Goal: Information Seeking & Learning: Learn about a topic

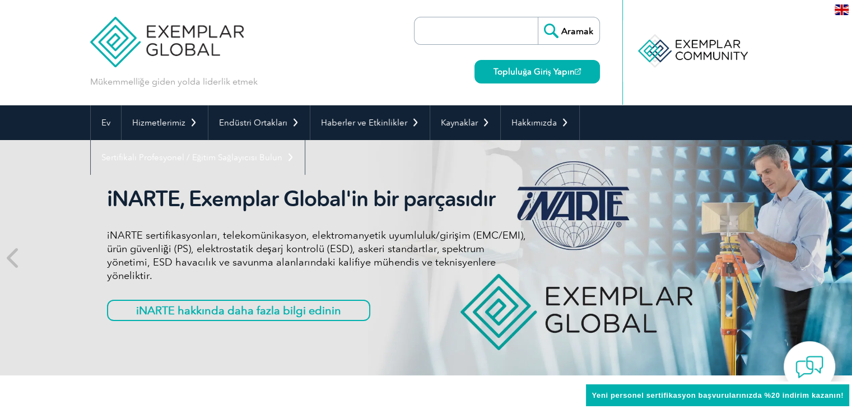
click at [385, 45] on div "Mükemmelliğe giden yolda liderlik etmek Aramak Topluluğa Giriş Yapın ▼" at bounding box center [426, 52] width 672 height 105
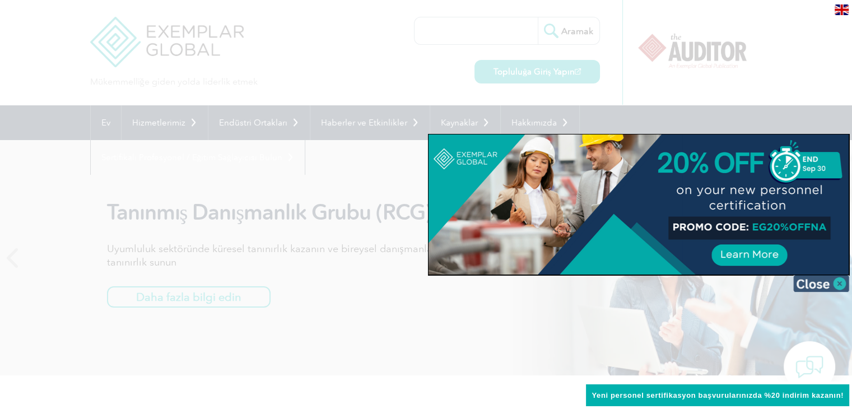
click at [832, 281] on img at bounding box center [821, 283] width 56 height 17
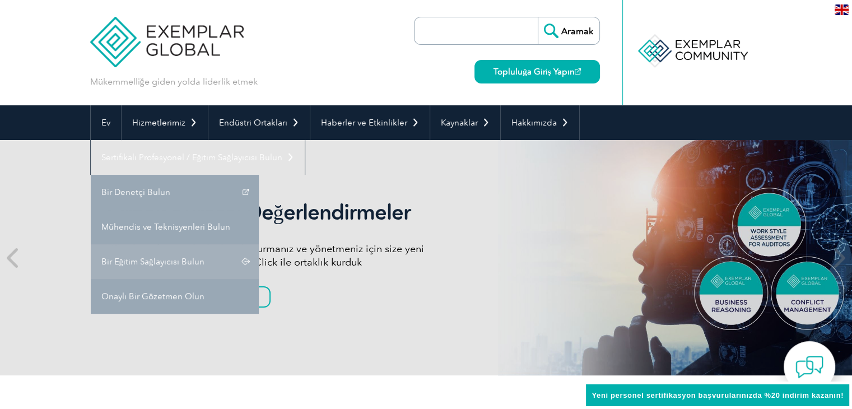
click at [180, 255] on link "Bir Eğitim Sağlayıcısı Bulun" at bounding box center [175, 261] width 168 height 35
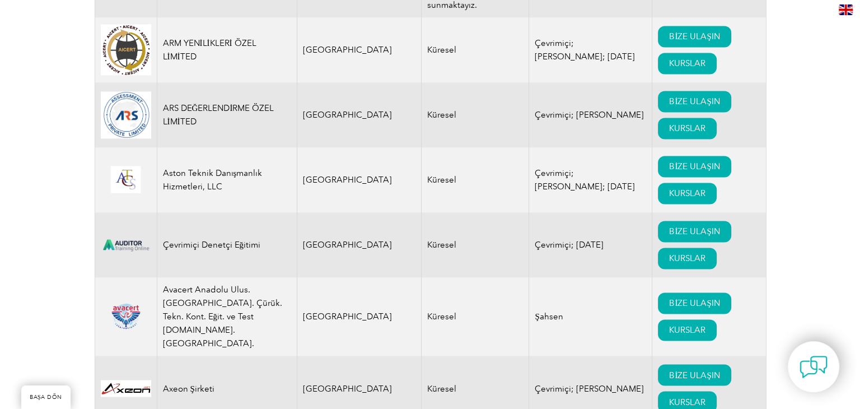
scroll to position [1848, 0]
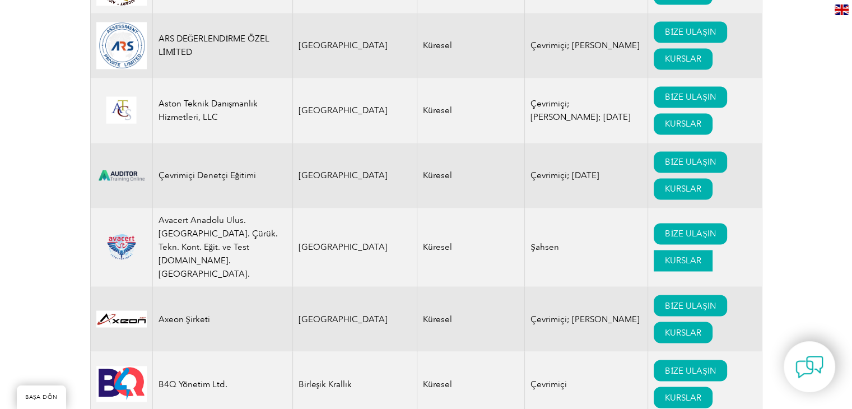
click at [665, 265] on font "KURSLAR" at bounding box center [683, 260] width 36 height 10
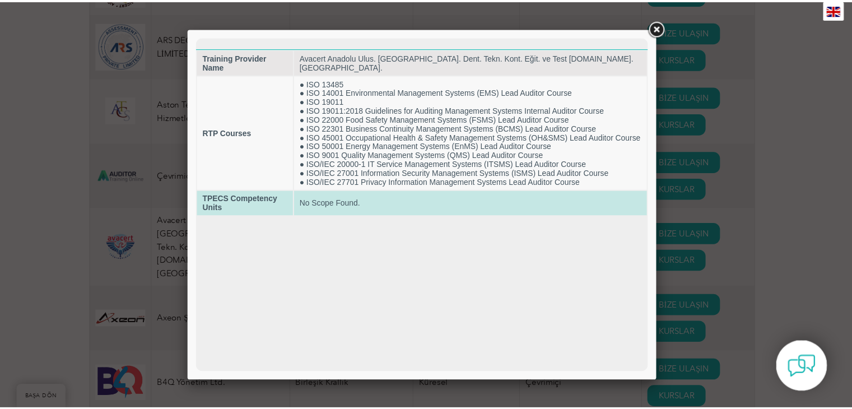
scroll to position [0, 0]
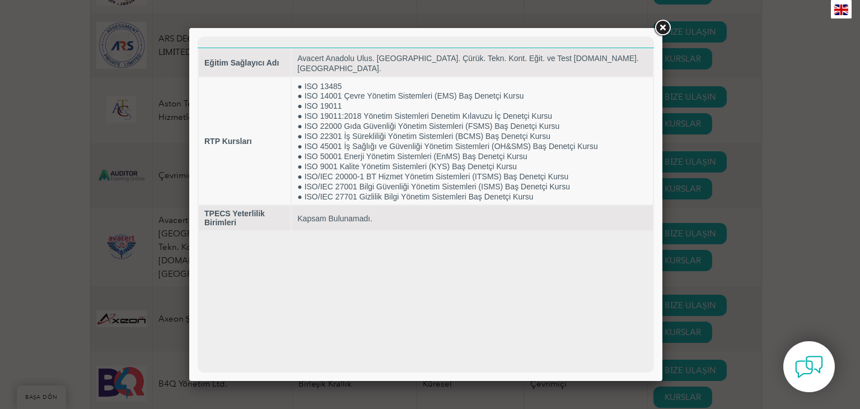
click at [659, 29] on link at bounding box center [662, 28] width 20 height 20
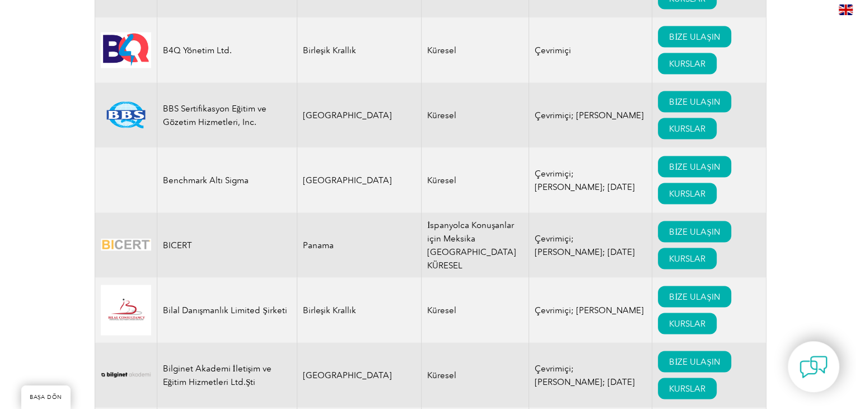
scroll to position [2184, 0]
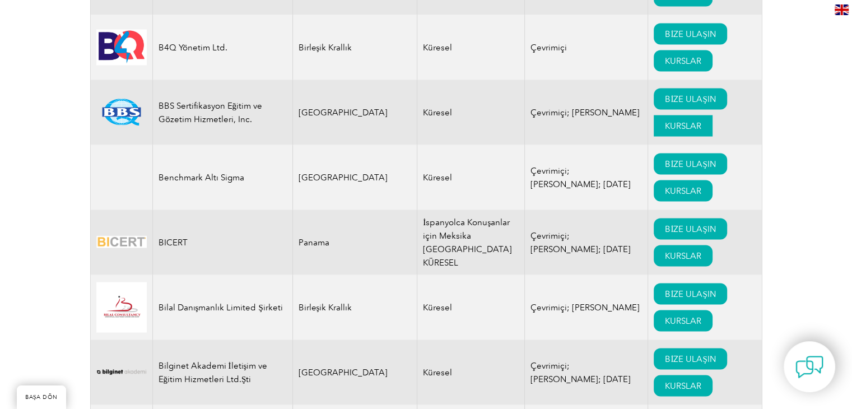
click at [665, 131] on font "KURSLAR" at bounding box center [683, 126] width 36 height 10
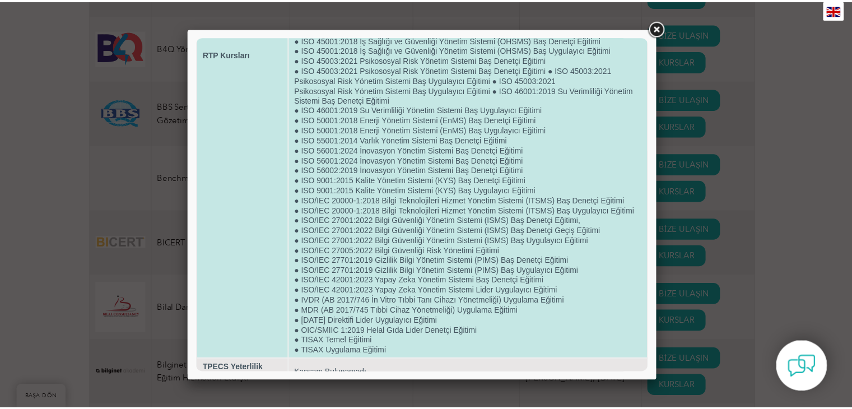
scroll to position [332, 0]
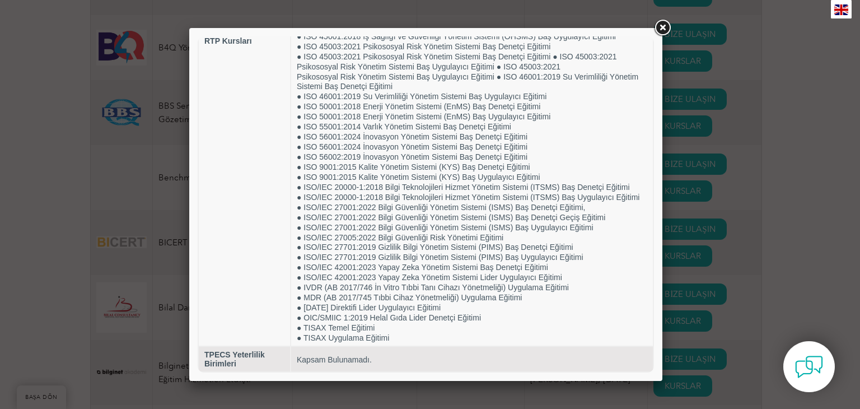
click at [664, 22] on link at bounding box center [662, 28] width 20 height 20
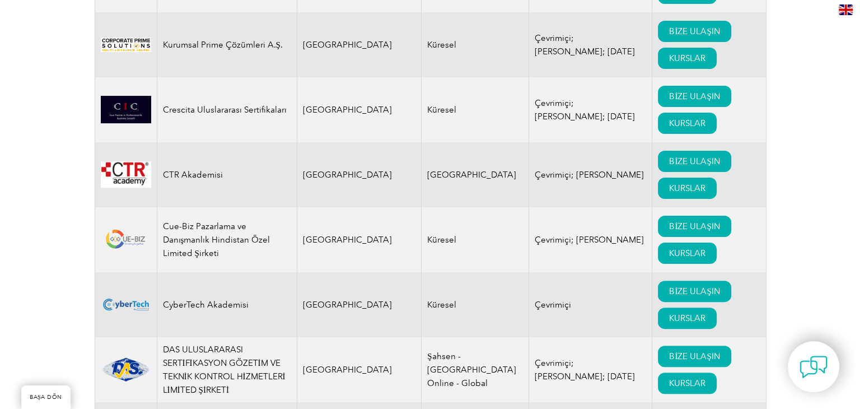
scroll to position [4592, 0]
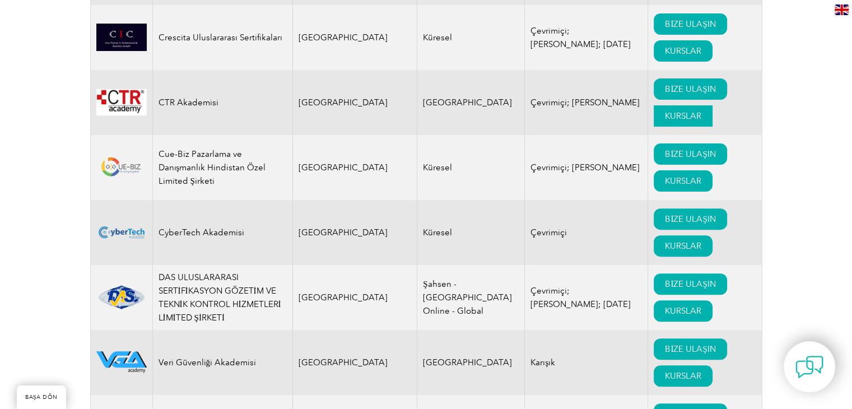
click at [665, 121] on font "KURSLAR" at bounding box center [683, 116] width 36 height 10
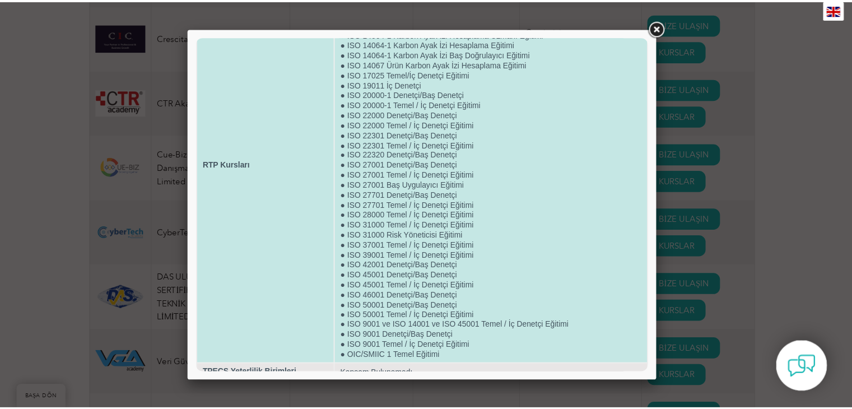
scroll to position [112, 0]
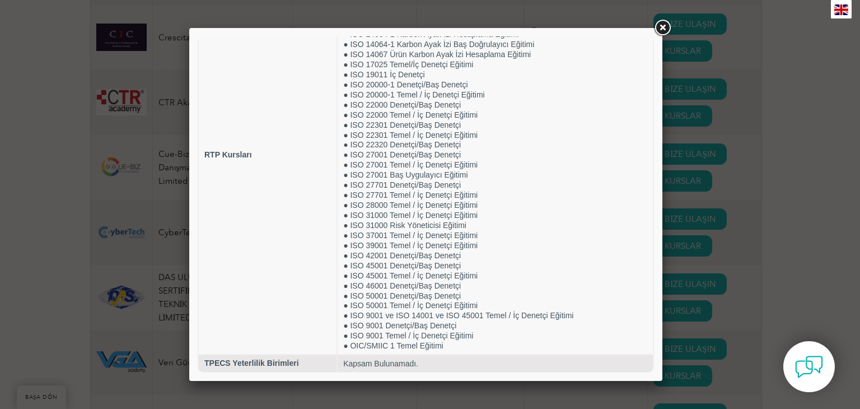
click at [660, 25] on link at bounding box center [662, 28] width 20 height 20
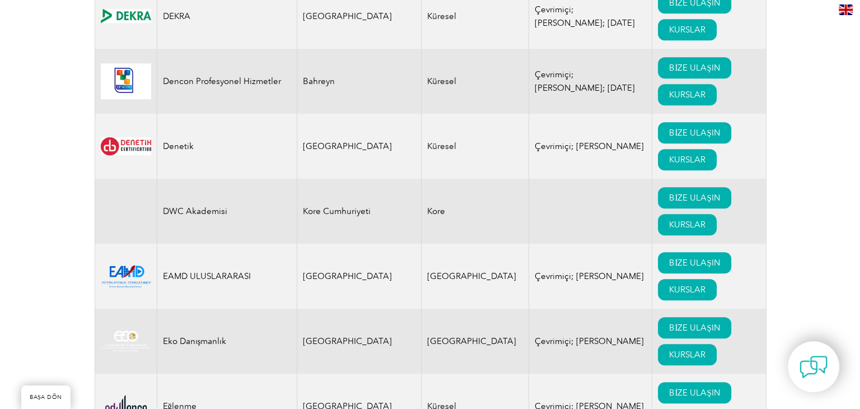
scroll to position [5152, 0]
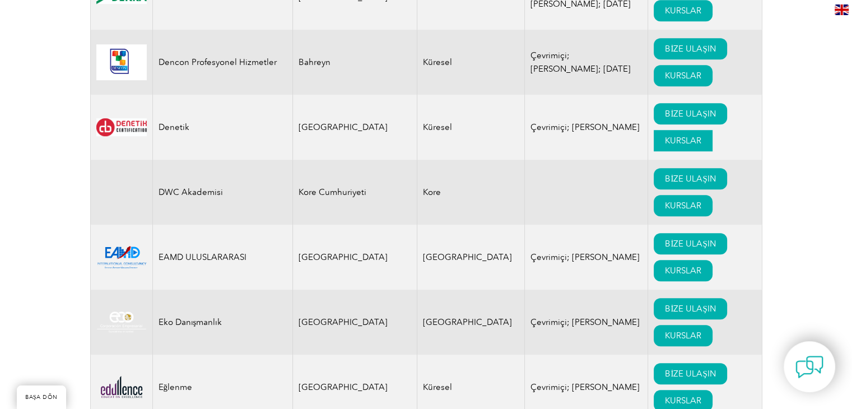
click at [665, 146] on font "KURSLAR" at bounding box center [683, 141] width 36 height 10
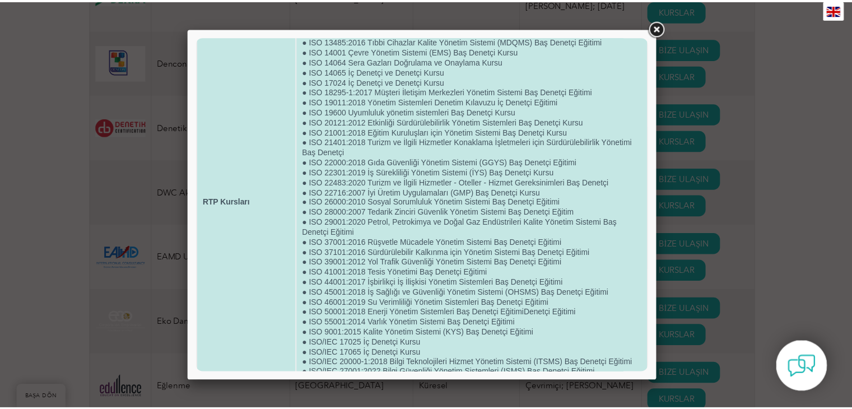
scroll to position [0, 0]
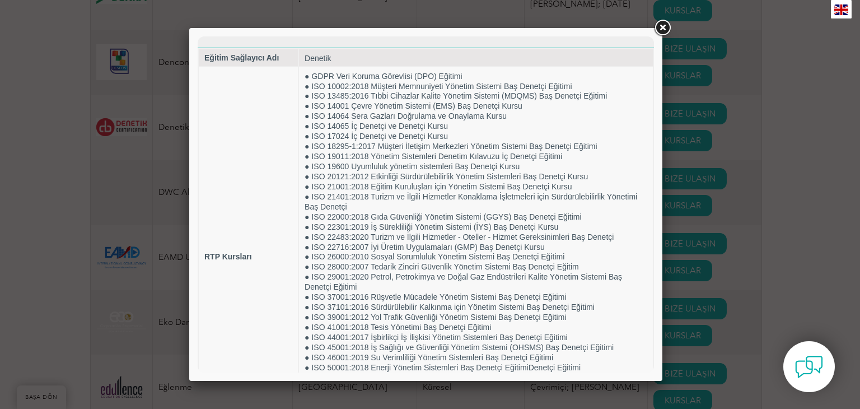
click at [663, 27] on link at bounding box center [662, 28] width 20 height 20
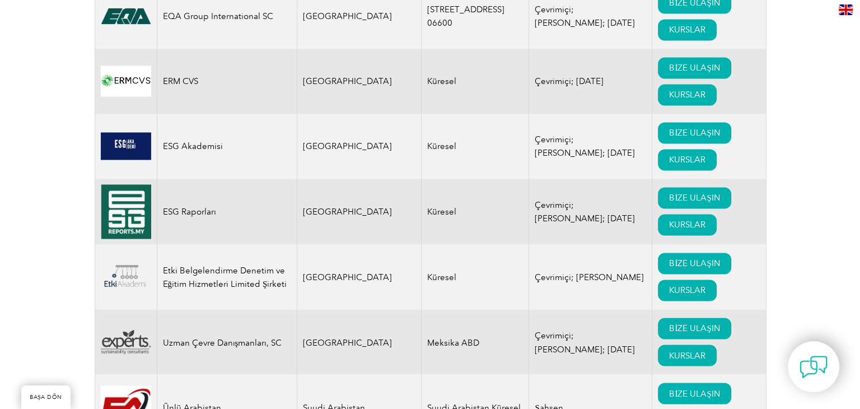
scroll to position [6048, 0]
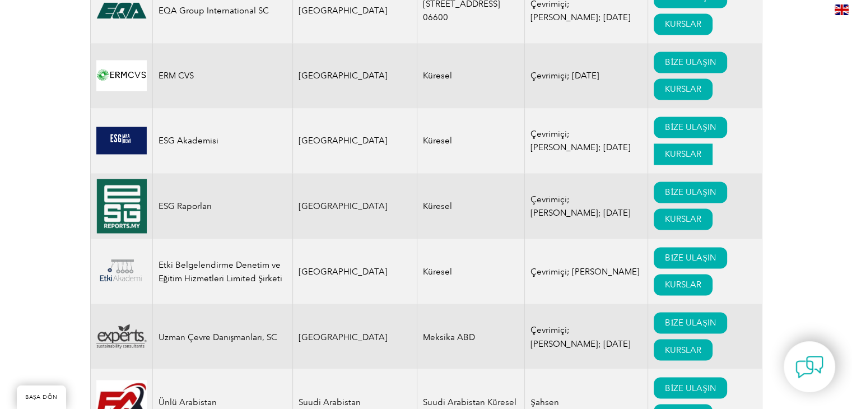
click at [665, 159] on font "KURSLAR" at bounding box center [683, 154] width 36 height 10
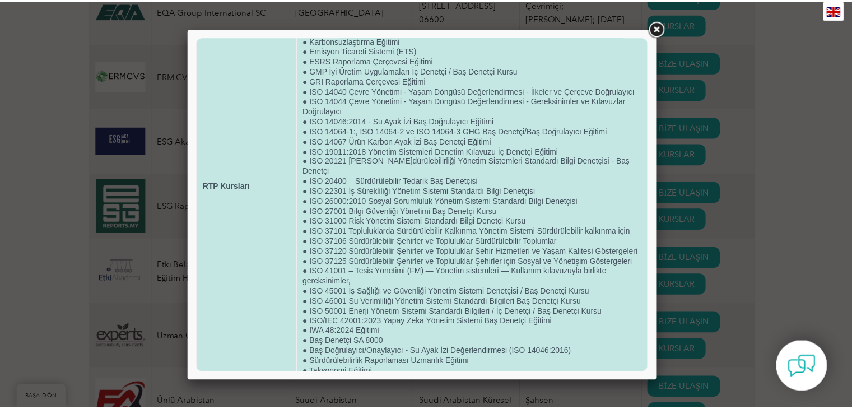
scroll to position [150, 0]
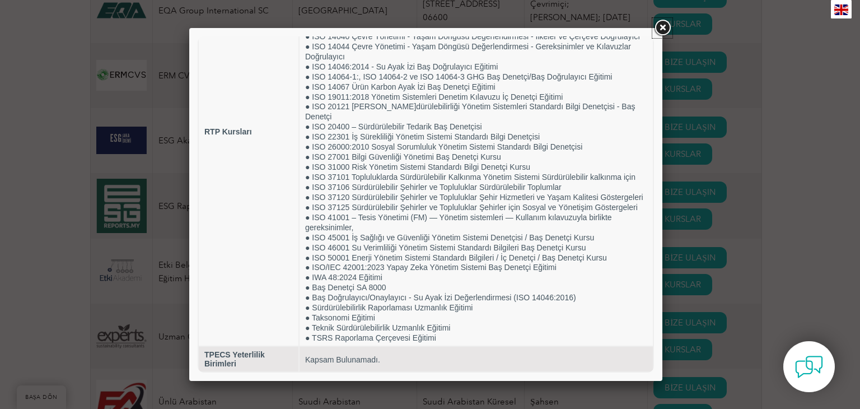
click at [659, 27] on link at bounding box center [662, 28] width 20 height 20
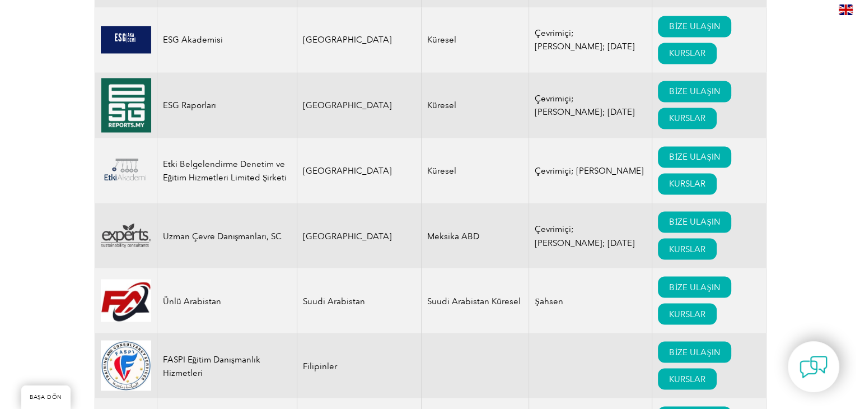
scroll to position [6160, 0]
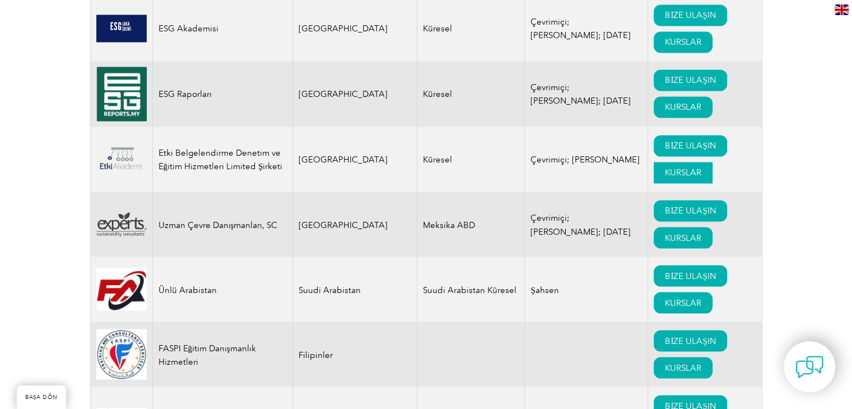
click at [665, 178] on font "KURSLAR" at bounding box center [683, 172] width 36 height 10
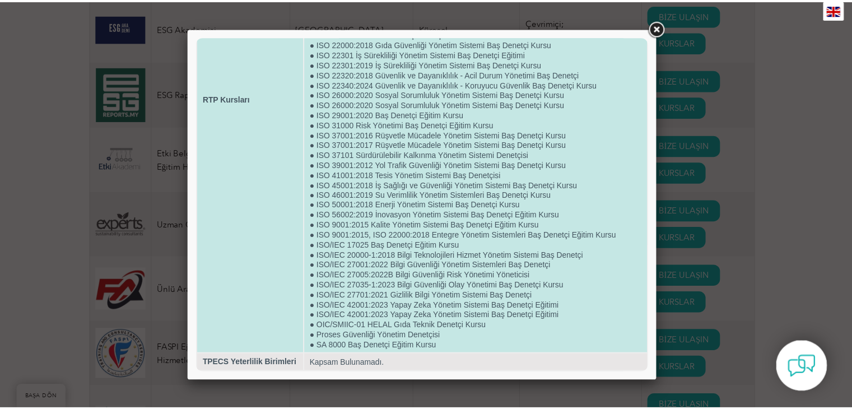
scroll to position [251, 0]
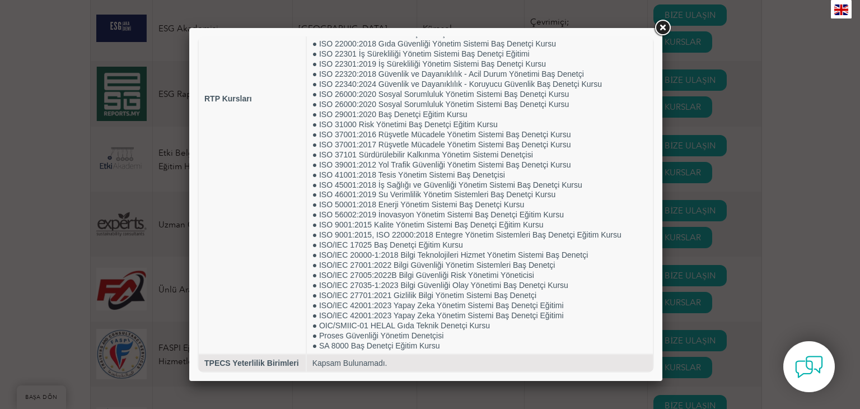
click at [665, 25] on link at bounding box center [662, 28] width 20 height 20
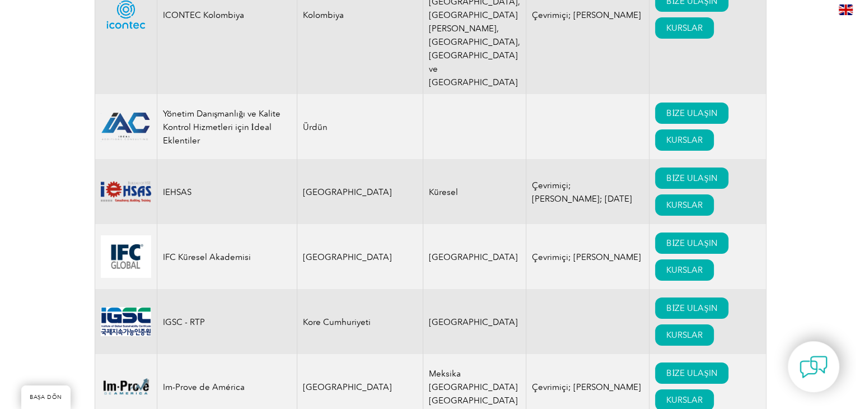
scroll to position [8120, 0]
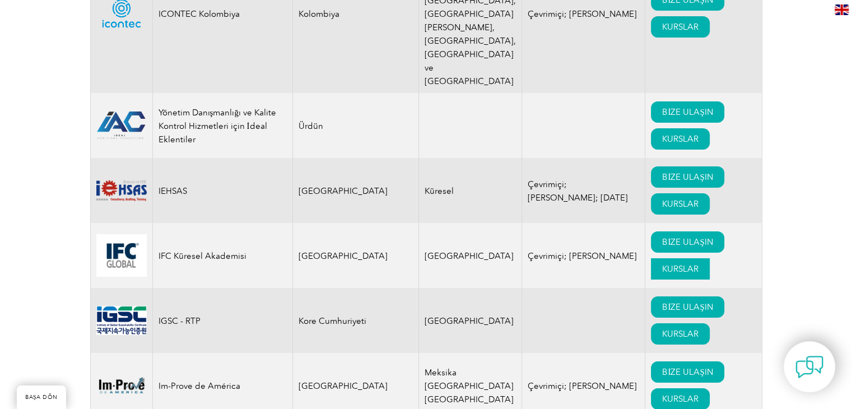
click at [662, 265] on font "KURSLAR" at bounding box center [680, 269] width 36 height 10
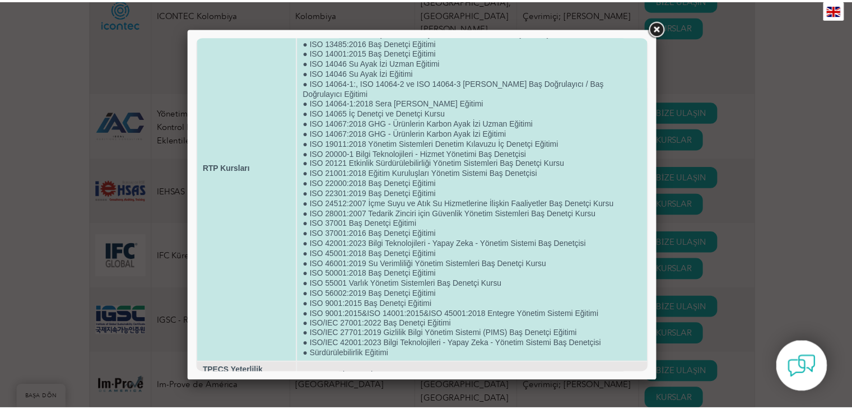
scroll to position [110, 0]
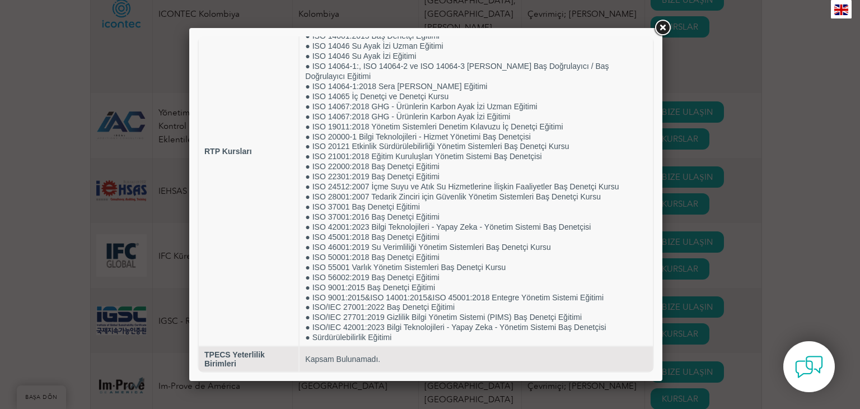
click at [662, 30] on link at bounding box center [662, 28] width 20 height 20
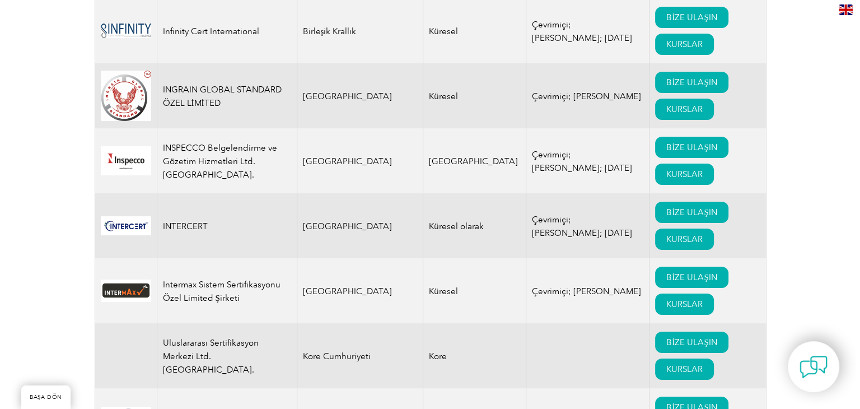
scroll to position [8624, 0]
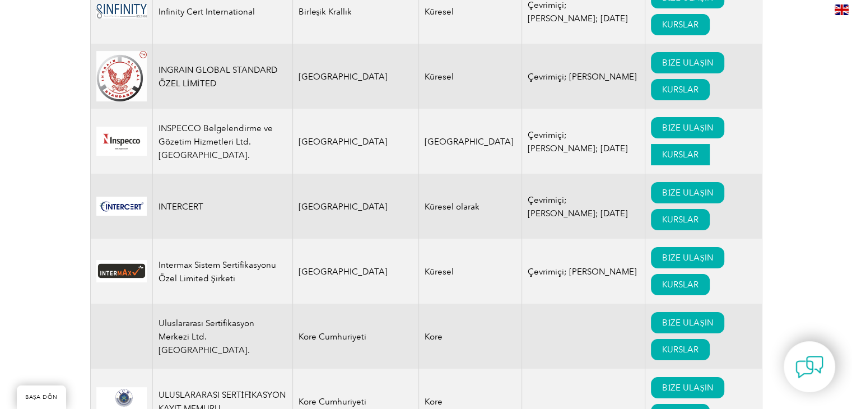
click at [662, 152] on font "KURSLAR" at bounding box center [680, 155] width 36 height 10
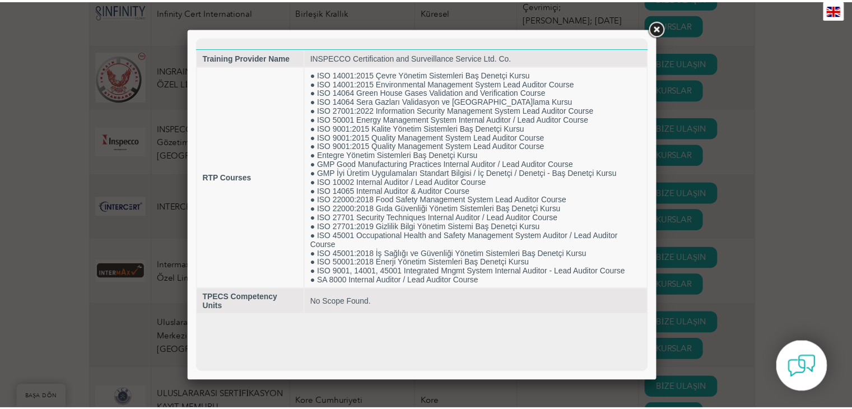
scroll to position [0, 0]
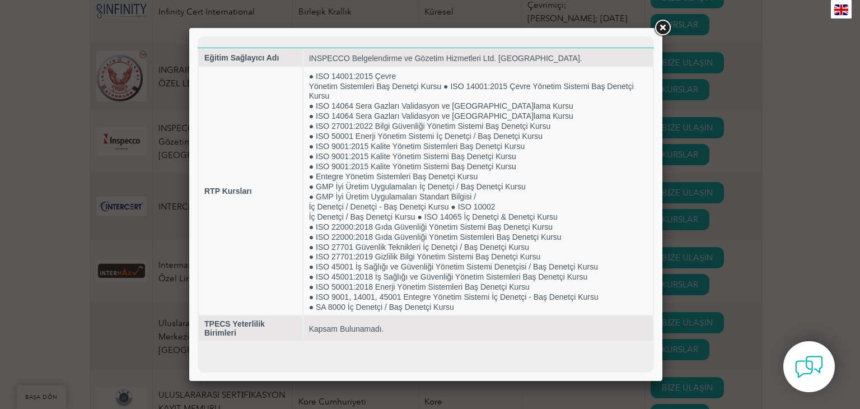
click at [659, 26] on link at bounding box center [662, 28] width 20 height 20
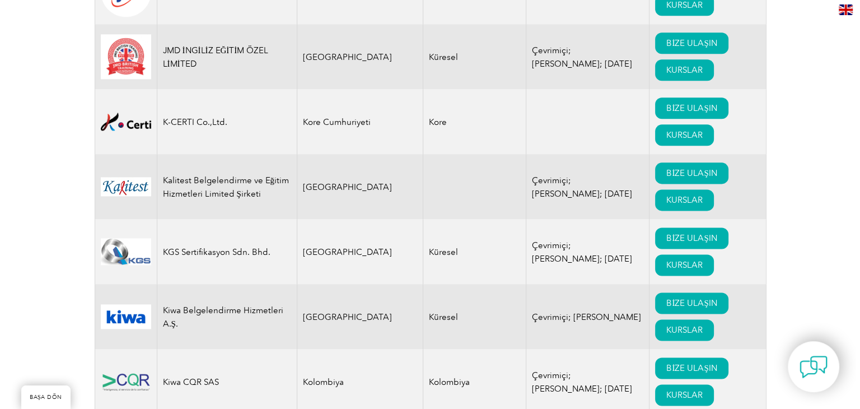
scroll to position [10024, 0]
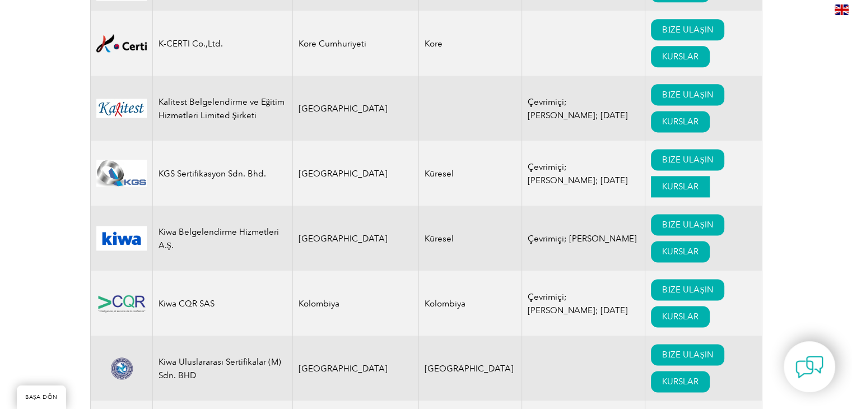
click at [662, 191] on font "KURSLAR" at bounding box center [680, 186] width 36 height 10
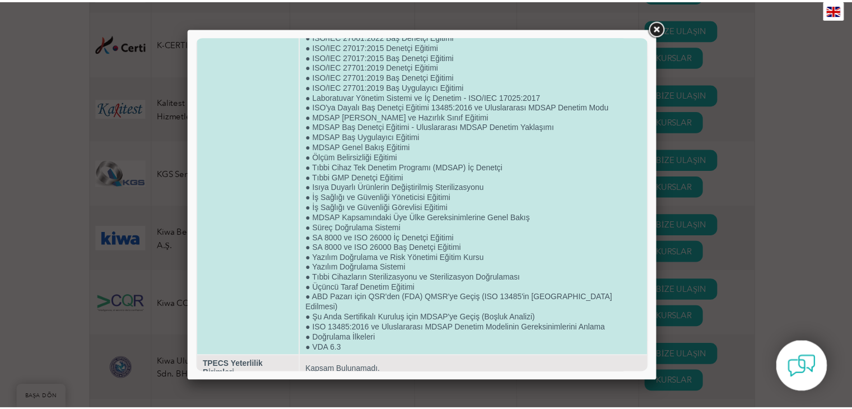
scroll to position [1277, 0]
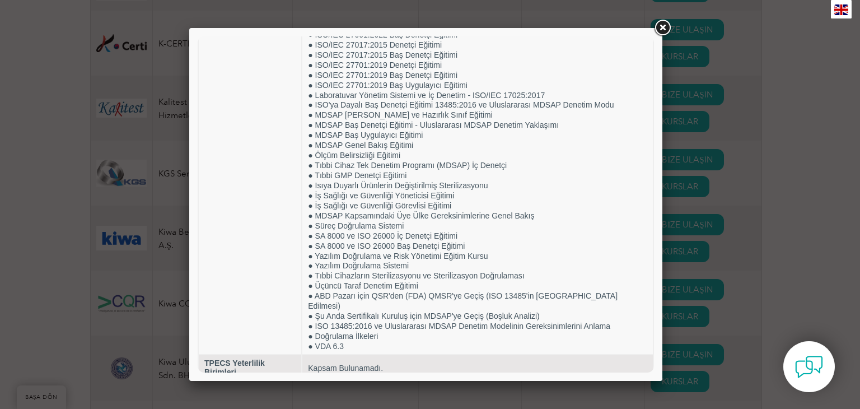
click at [660, 25] on link at bounding box center [662, 28] width 20 height 20
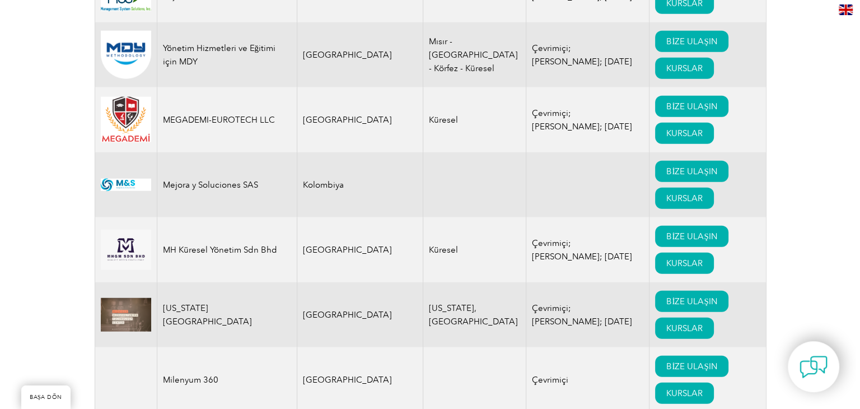
scroll to position [11256, 0]
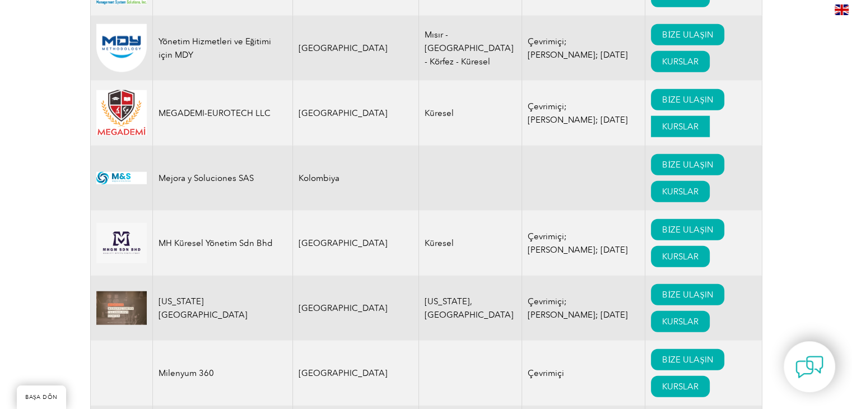
click at [662, 132] on font "KURSLAR" at bounding box center [680, 127] width 36 height 10
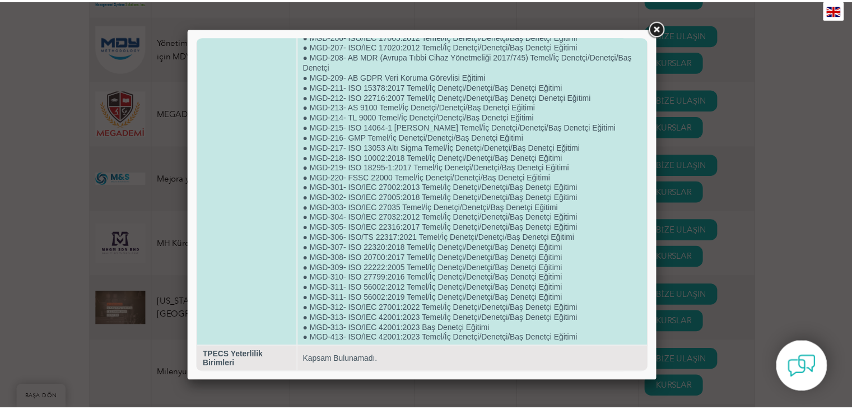
scroll to position [573, 0]
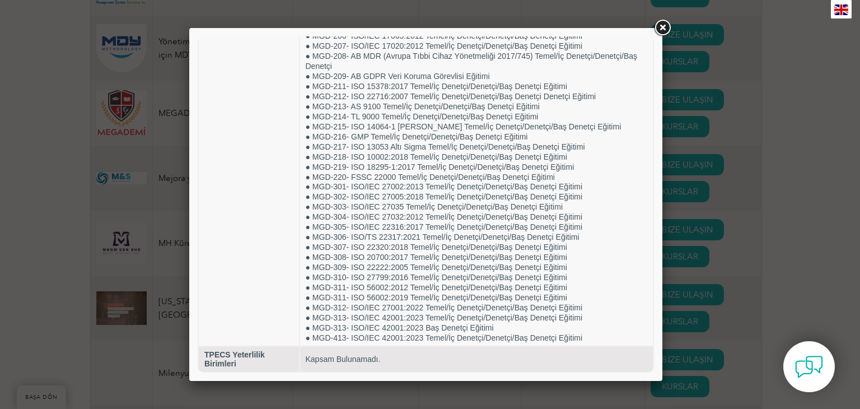
click at [661, 29] on link at bounding box center [662, 28] width 20 height 20
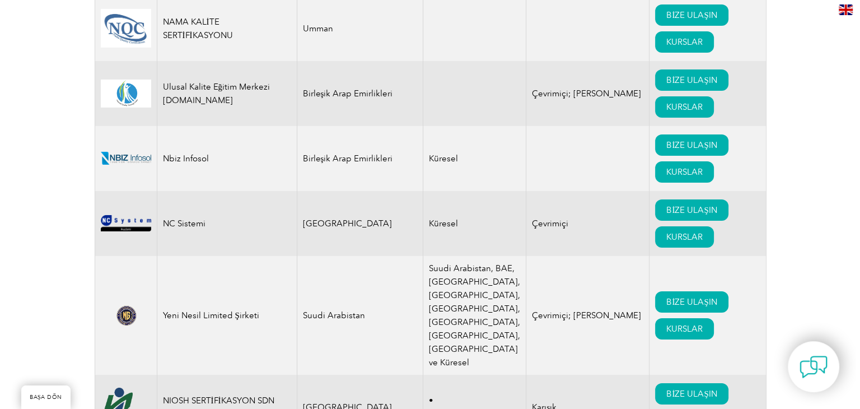
scroll to position [12320, 0]
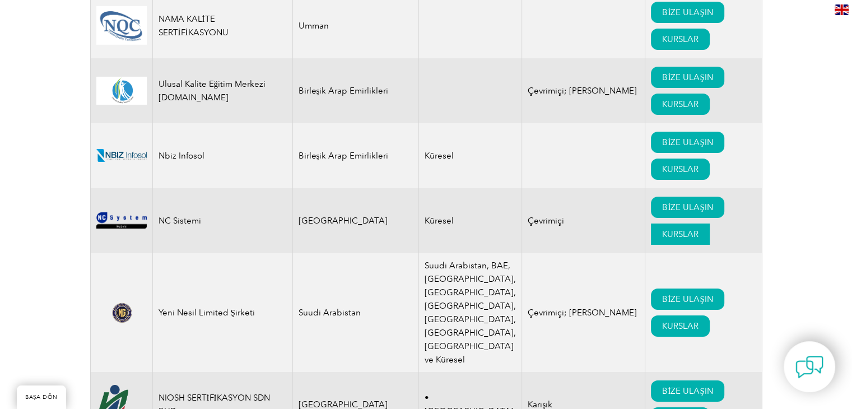
click at [662, 229] on font "KURSLAR" at bounding box center [680, 234] width 36 height 10
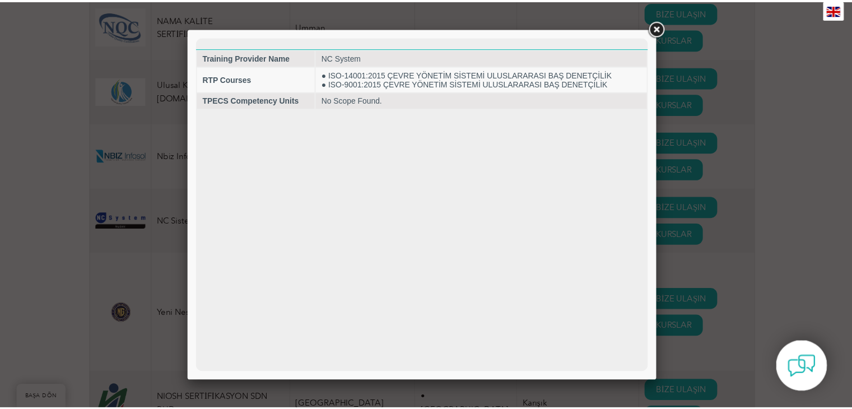
scroll to position [0, 0]
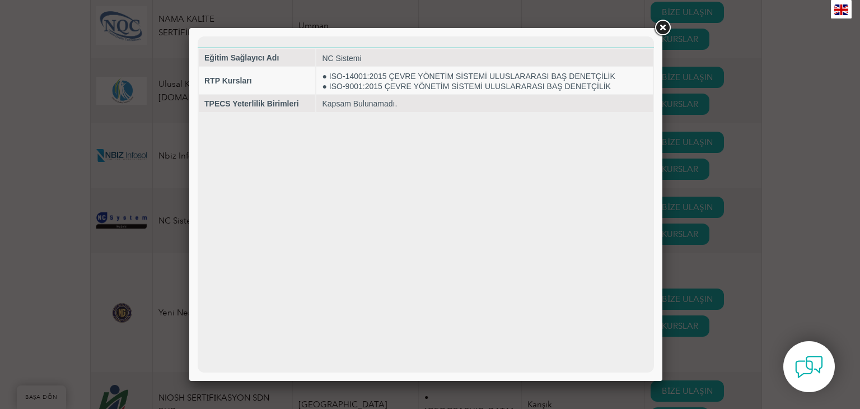
click at [665, 29] on link at bounding box center [662, 28] width 20 height 20
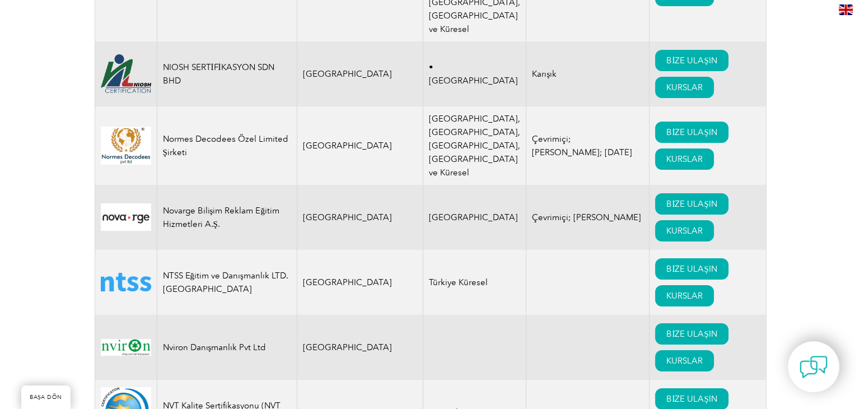
scroll to position [12656, 0]
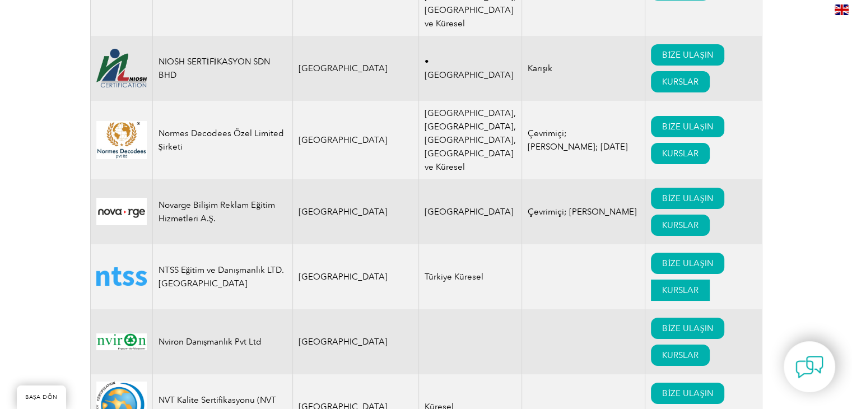
click at [662, 285] on font "KURSLAR" at bounding box center [680, 290] width 36 height 10
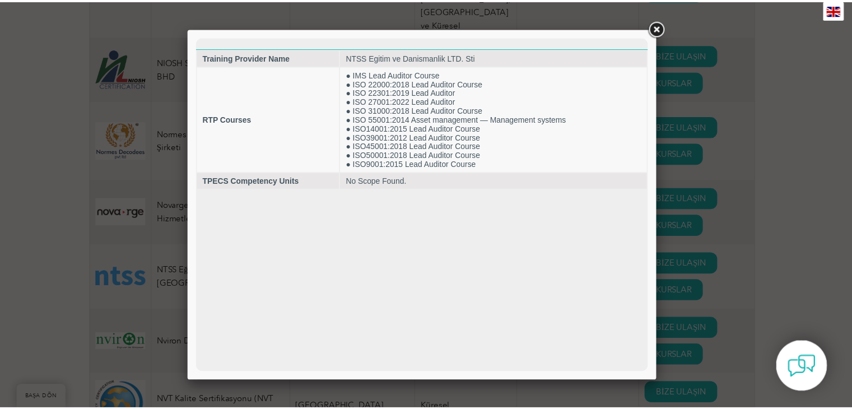
scroll to position [0, 0]
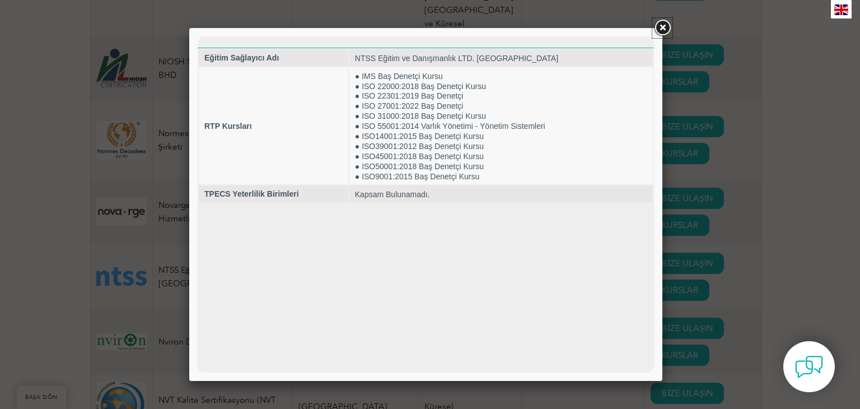
click at [662, 27] on link at bounding box center [662, 28] width 20 height 20
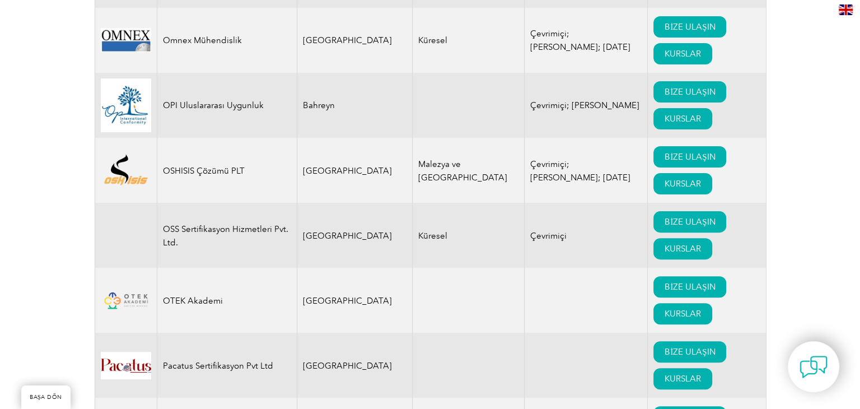
scroll to position [13104, 0]
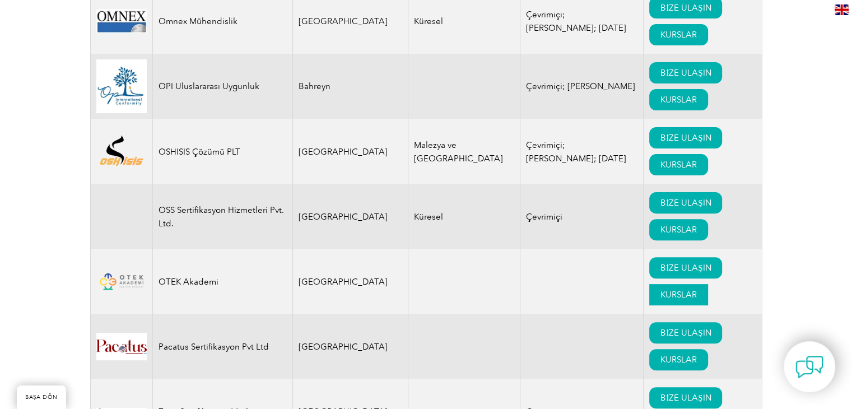
click at [660, 300] on font "KURSLAR" at bounding box center [678, 295] width 36 height 10
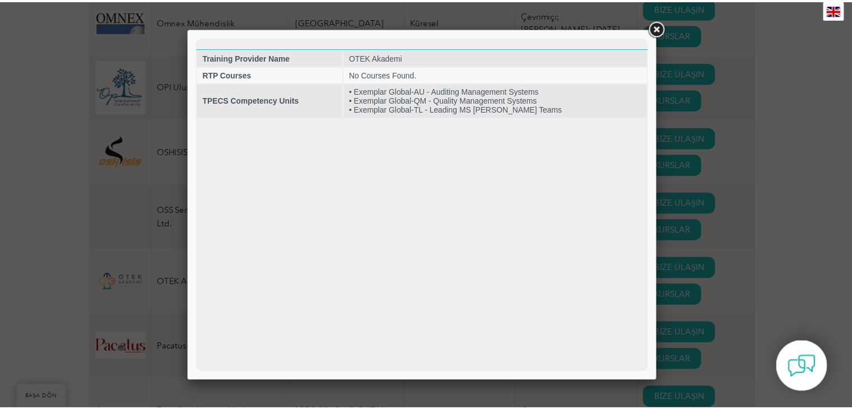
scroll to position [0, 0]
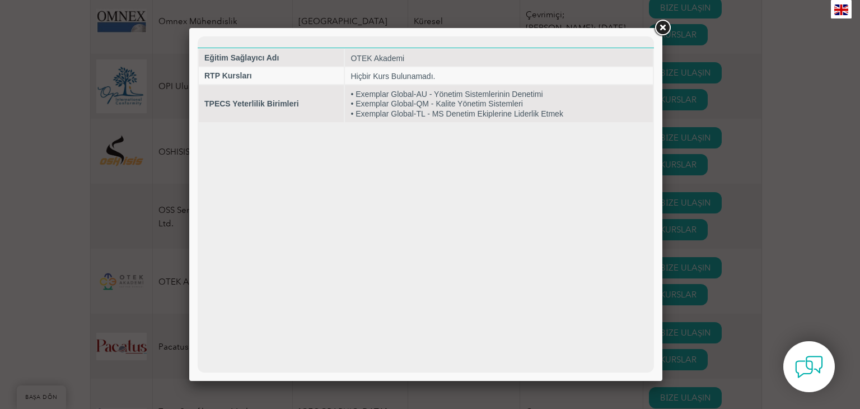
click at [667, 27] on link at bounding box center [662, 28] width 20 height 20
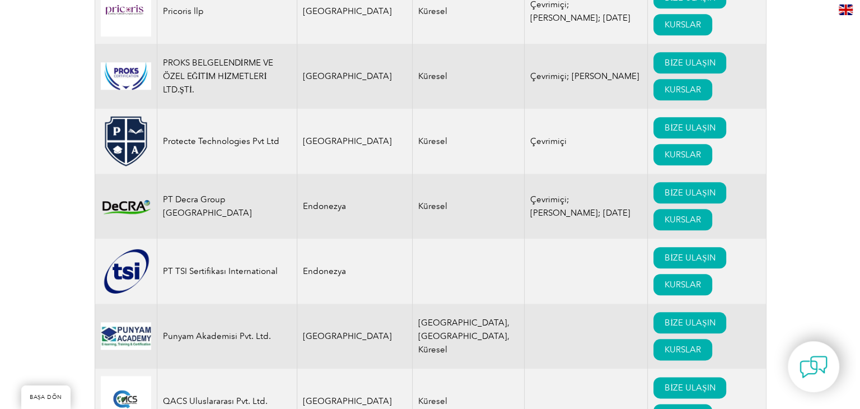
scroll to position [14056, 0]
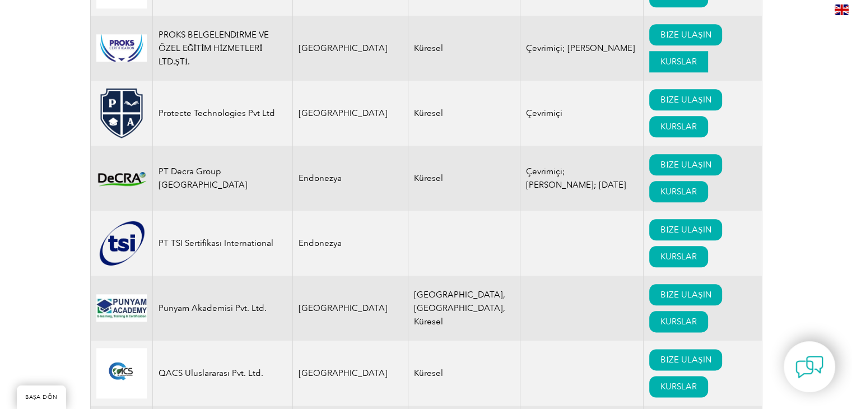
click at [660, 67] on font "KURSLAR" at bounding box center [678, 62] width 36 height 10
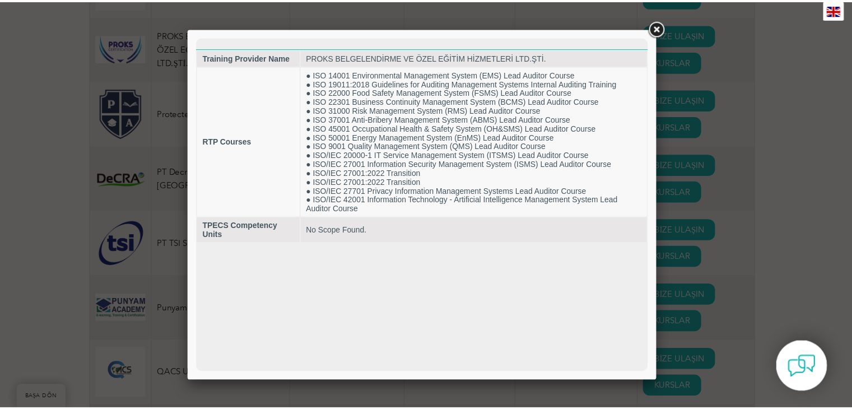
scroll to position [0, 0]
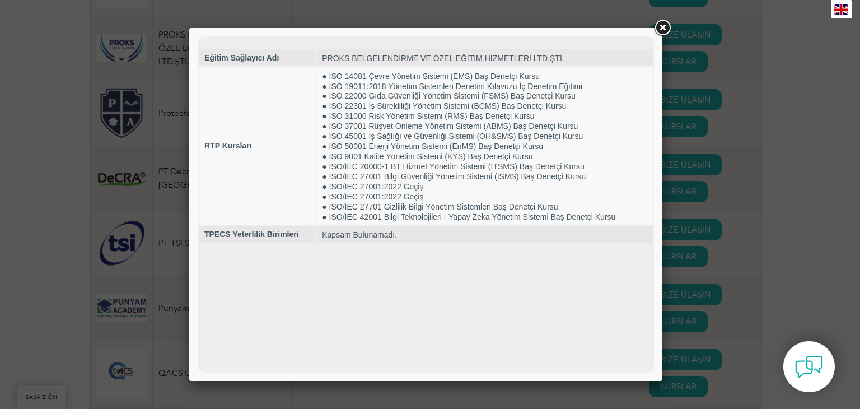
click at [665, 24] on link at bounding box center [662, 28] width 20 height 20
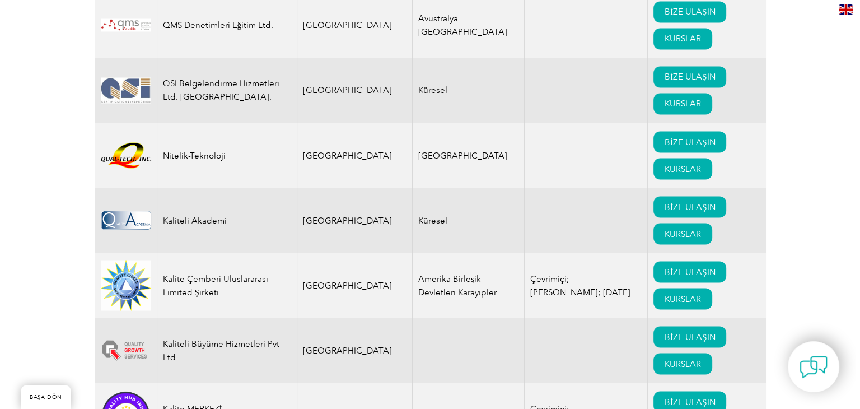
scroll to position [14952, 0]
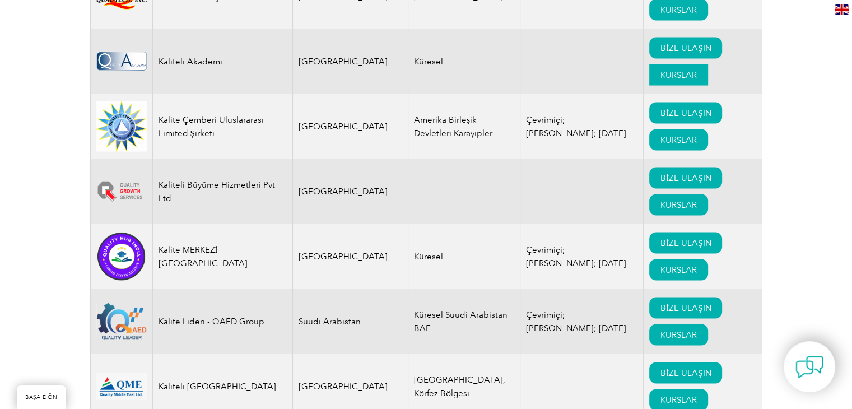
click at [660, 80] on font "KURSLAR" at bounding box center [678, 75] width 36 height 10
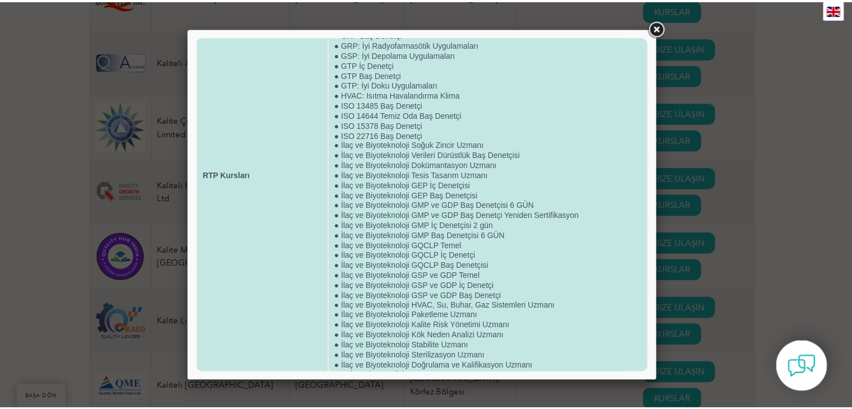
scroll to position [152, 0]
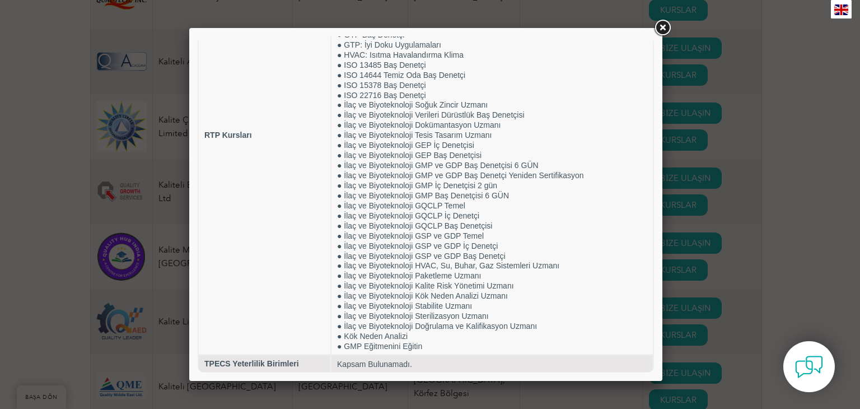
click at [661, 29] on link at bounding box center [662, 28] width 20 height 20
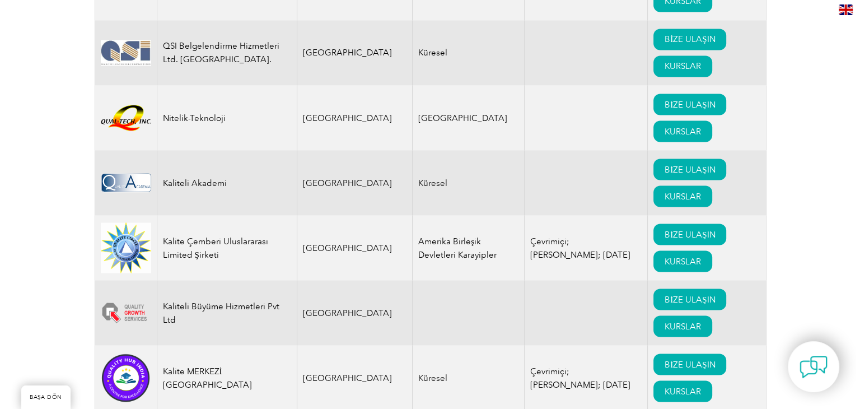
scroll to position [14784, 0]
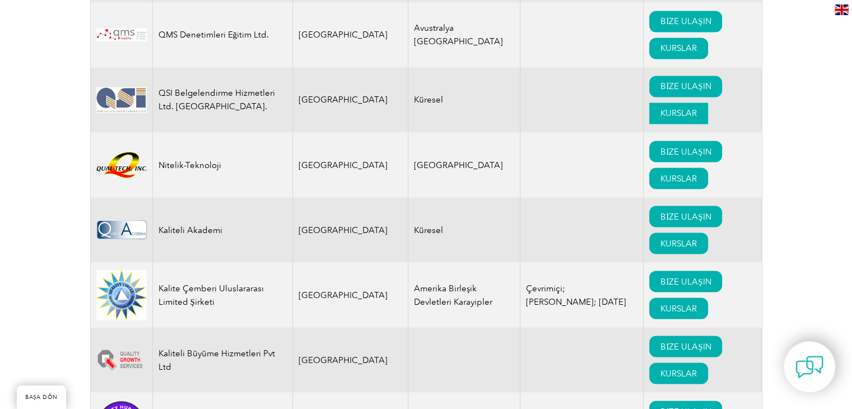
click at [660, 118] on font "KURSLAR" at bounding box center [678, 113] width 36 height 10
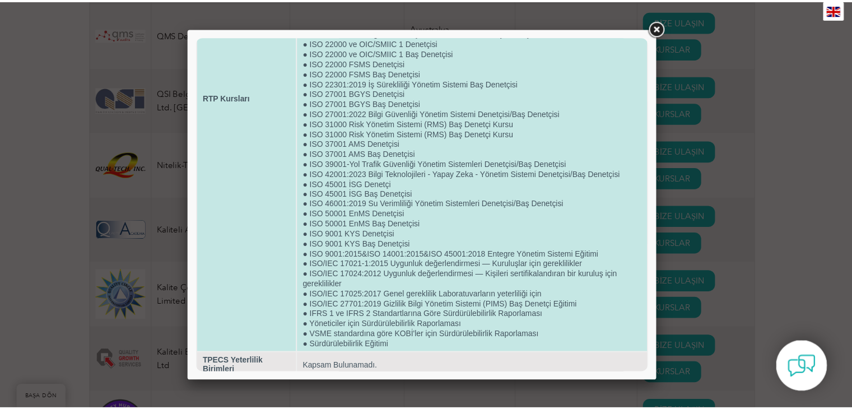
scroll to position [231, 0]
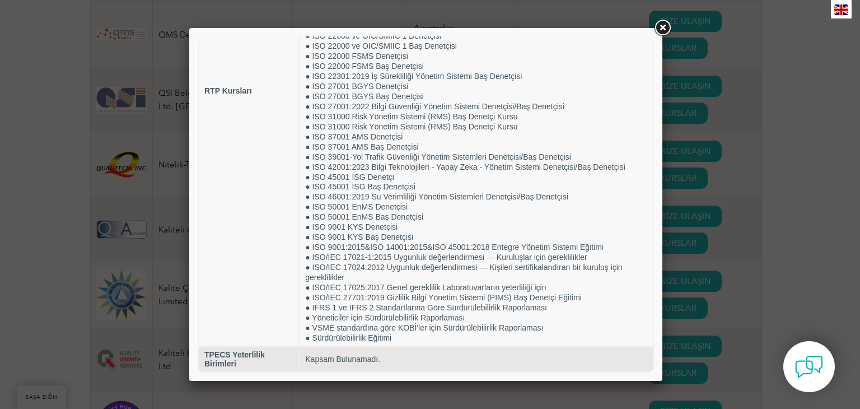
click at [660, 27] on link at bounding box center [662, 28] width 20 height 20
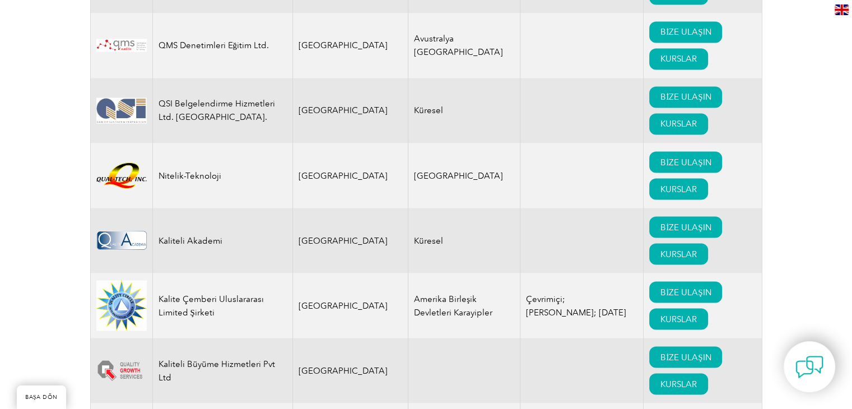
scroll to position [14560, 0]
